Goal: Task Accomplishment & Management: Use online tool/utility

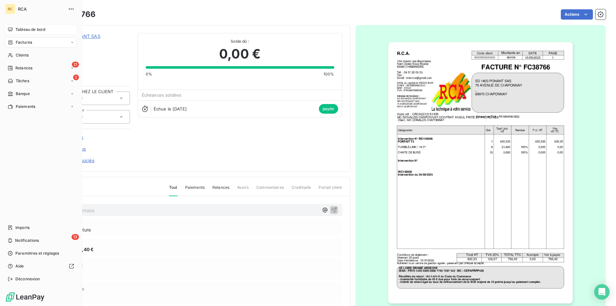
click at [16, 27] on span "Tableau de bord" at bounding box center [30, 30] width 30 height 6
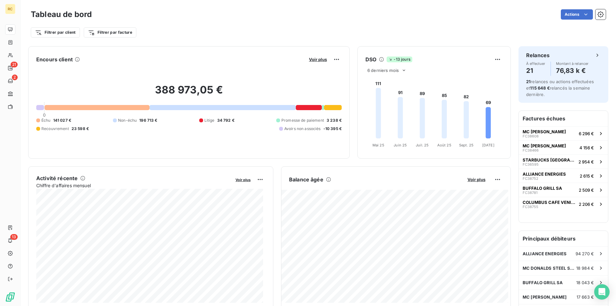
click at [298, 102] on h2 "388 973,05 €" at bounding box center [188, 92] width 305 height 19
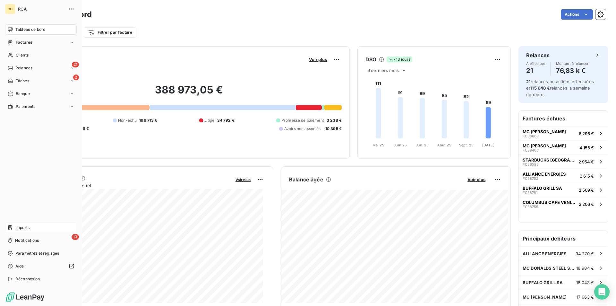
click at [27, 224] on div "Imports" at bounding box center [41, 227] width 72 height 10
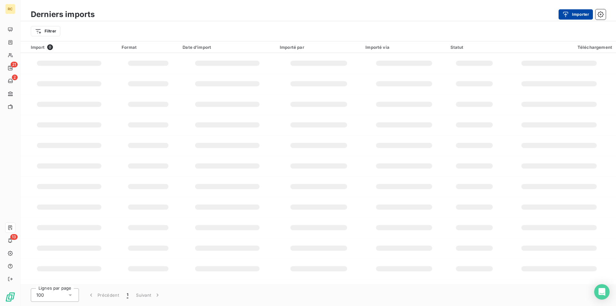
click at [572, 13] on button "Importer" at bounding box center [576, 14] width 34 height 10
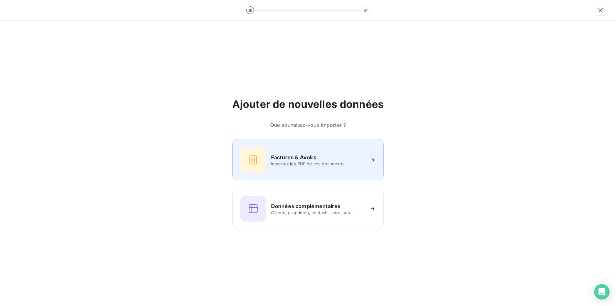
click at [293, 150] on div "Factures & Avoirs Importez les PDF de vos documents" at bounding box center [307, 160] width 135 height 26
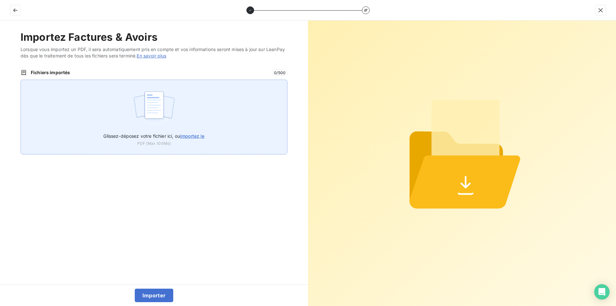
click at [194, 135] on span "importez le" at bounding box center [192, 135] width 25 height 5
click at [21, 80] on input "Glissez-déposez votre fichier ici, ou importez le" at bounding box center [21, 80] width 0 height 0
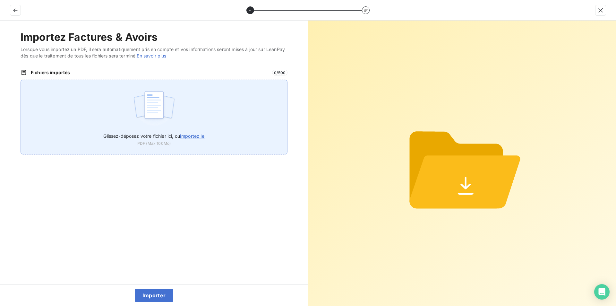
type input "C:\fakepath\FC39064.pdf"
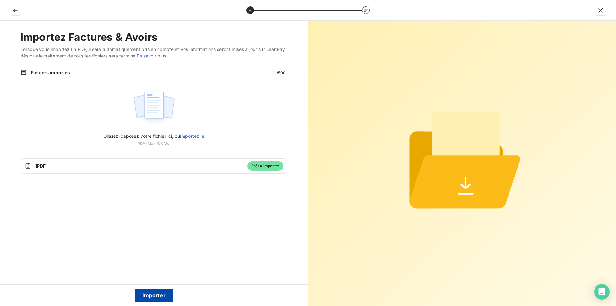
click at [151, 299] on button "Importer" at bounding box center [154, 294] width 39 height 13
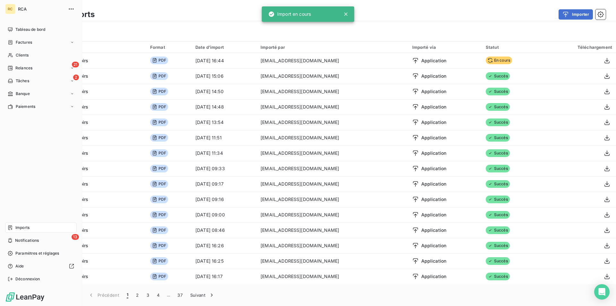
click at [13, 227] on div "Imports" at bounding box center [41, 227] width 72 height 10
click at [23, 225] on span "Imports" at bounding box center [22, 228] width 14 height 6
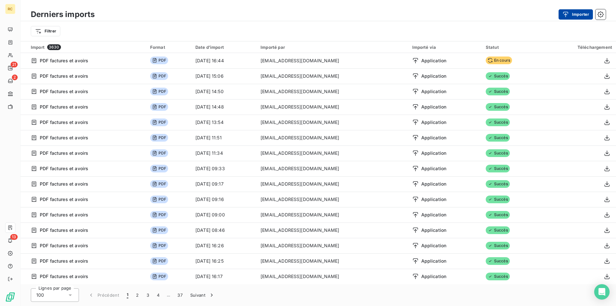
click at [576, 14] on button "Importer" at bounding box center [576, 14] width 34 height 10
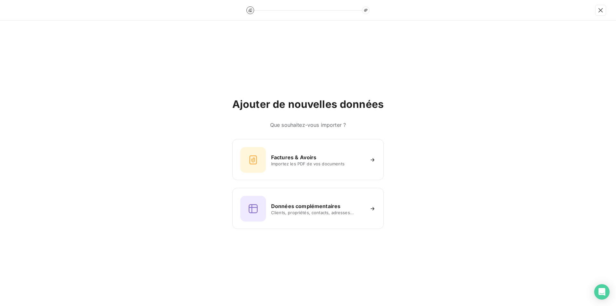
click at [328, 64] on div "Ajouter de nouvelles données Que souhaitez-vous importer ? Factures & Avoirs Im…" at bounding box center [308, 163] width 616 height 285
drag, startPoint x: 598, startPoint y: 9, endPoint x: 582, endPoint y: 12, distance: 15.7
click at [598, 9] on icon "button" at bounding box center [601, 10] width 6 height 6
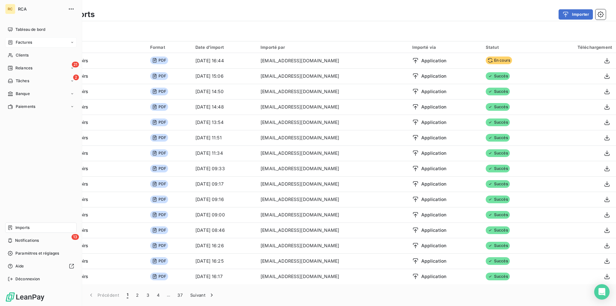
click at [18, 42] on span "Factures" at bounding box center [24, 42] width 16 height 6
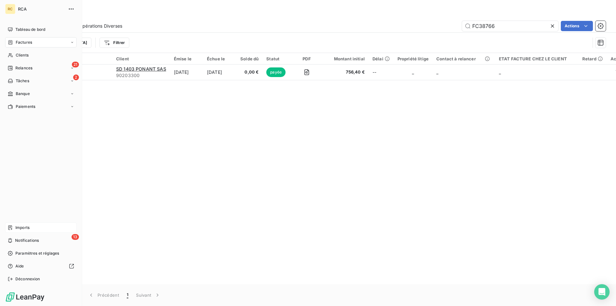
click at [26, 45] on span "Factures" at bounding box center [24, 42] width 16 height 6
click at [29, 56] on span "Factures" at bounding box center [23, 55] width 16 height 6
click at [30, 56] on span "Factures" at bounding box center [23, 55] width 16 height 6
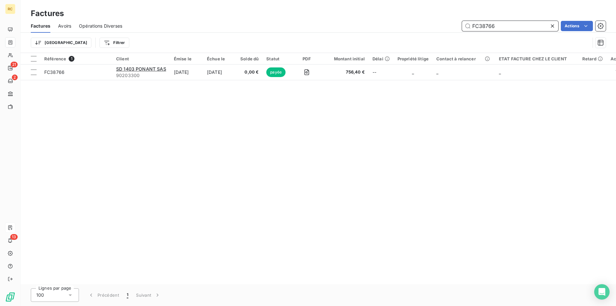
drag, startPoint x: 480, startPoint y: 26, endPoint x: 472, endPoint y: 25, distance: 8.0
click at [465, 24] on input "FC38766" at bounding box center [510, 26] width 96 height 10
paste input "9064"
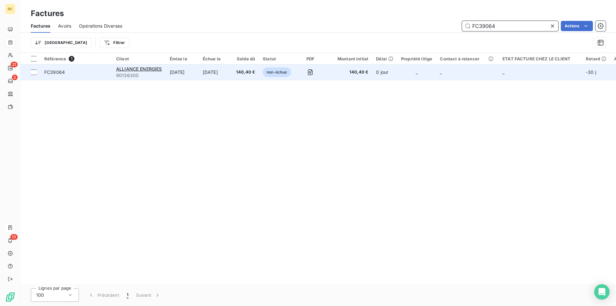
type input "FC39064"
click at [45, 73] on span "FC39064" at bounding box center [54, 71] width 21 height 5
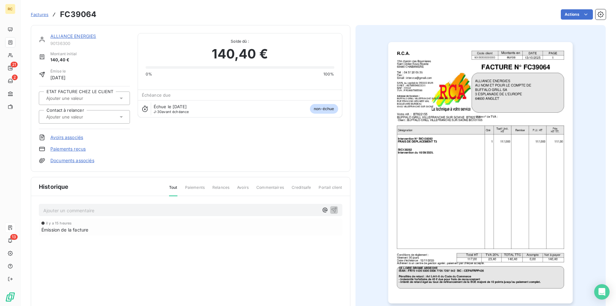
click at [87, 159] on link "Documents associés" at bounding box center [72, 160] width 44 height 6
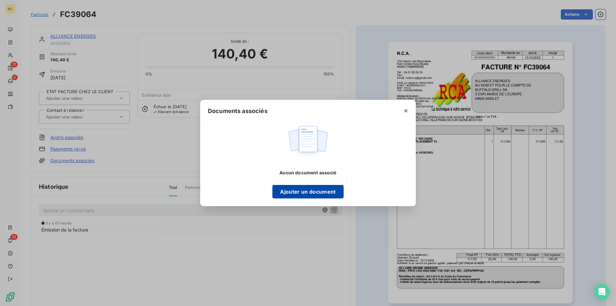
click at [300, 189] on button "Ajouter un document" at bounding box center [307, 191] width 71 height 13
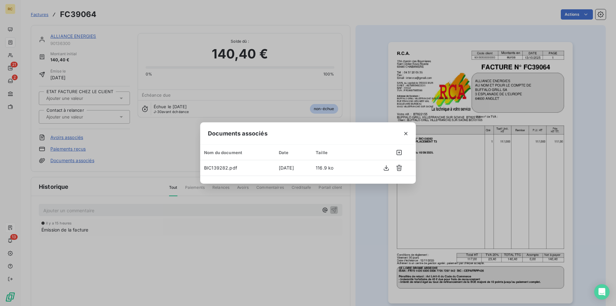
click at [120, 116] on div "Documents associés Nom du document Date Taille BIC139282.pdf [DATE] 116.9 ko" at bounding box center [308, 153] width 616 height 306
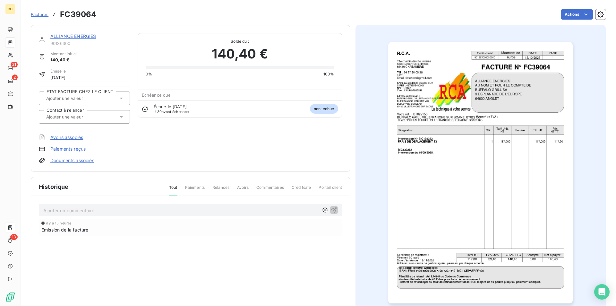
click at [120, 116] on icon at bounding box center [121, 117] width 3 height 2
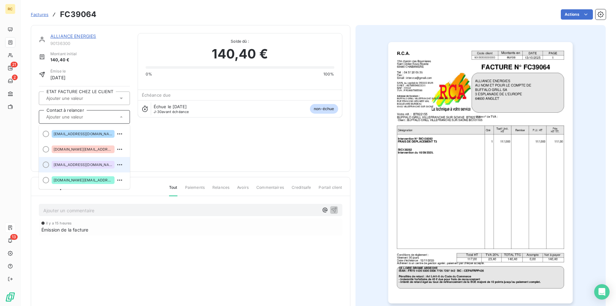
click at [94, 164] on span "[EMAIL_ADDRESS][DOMAIN_NAME]" at bounding box center [83, 165] width 59 height 4
